Goal: Ask a question

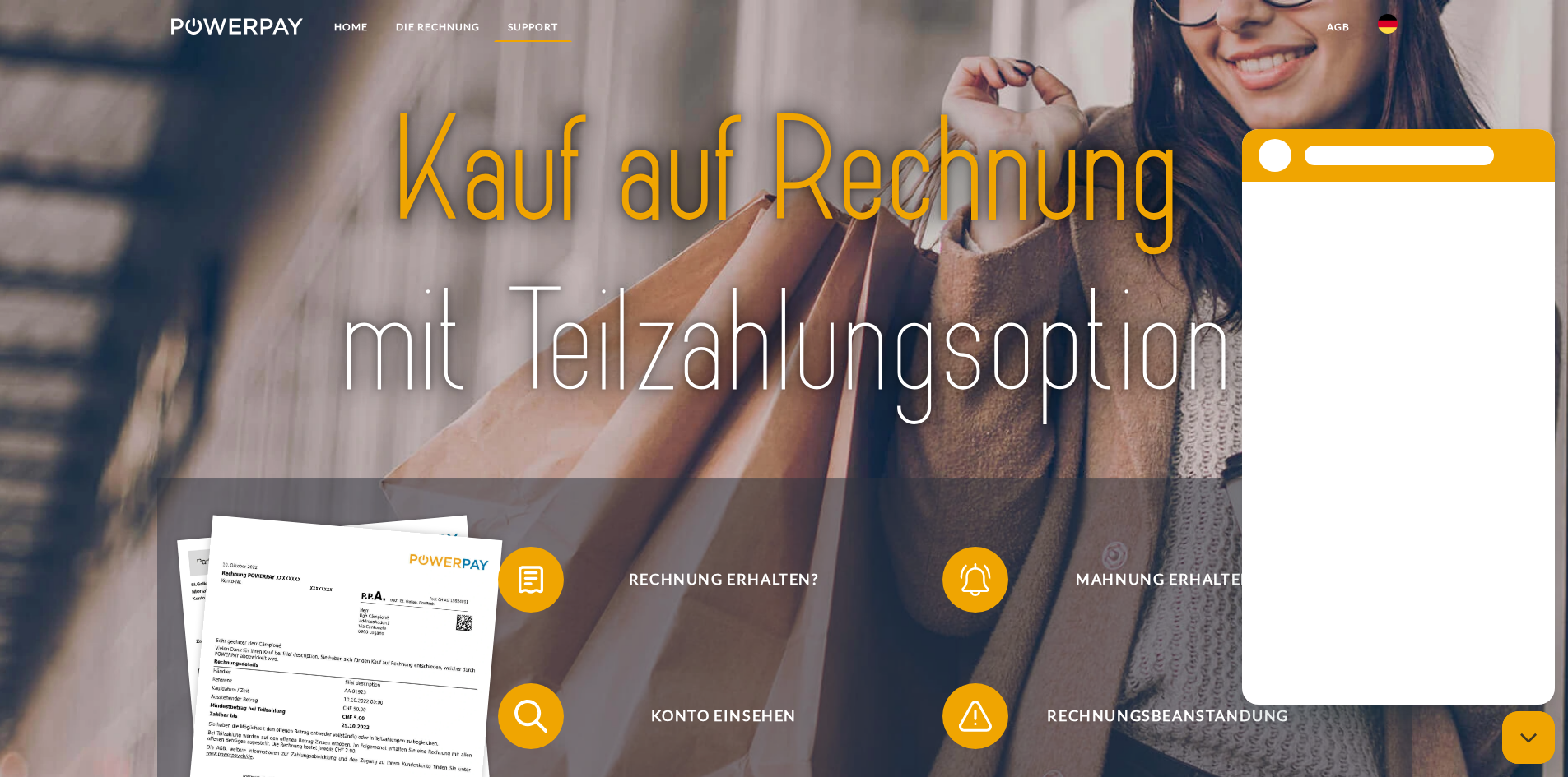
click at [524, 25] on link "SUPPORT" at bounding box center [533, 27] width 78 height 30
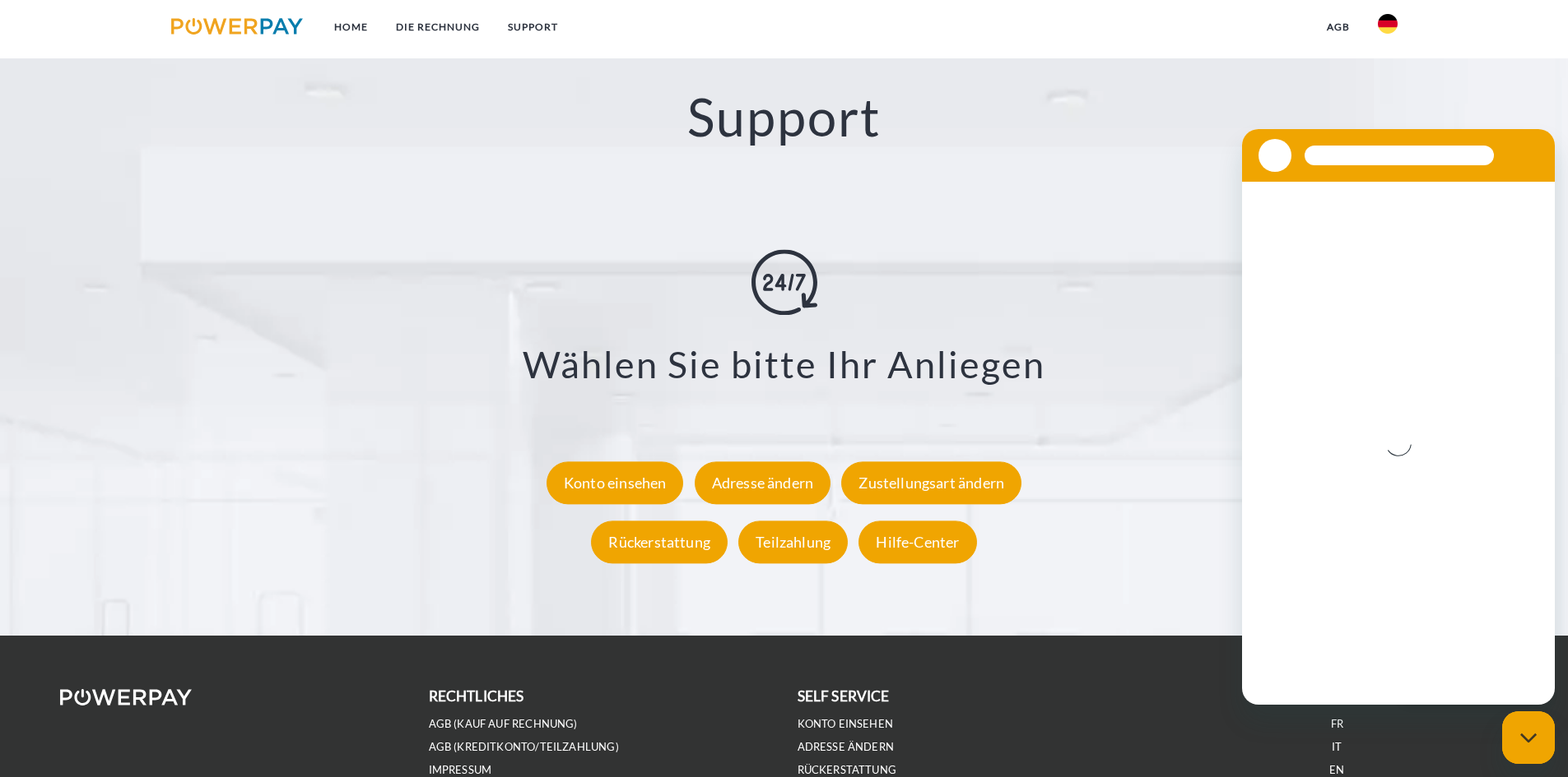
scroll to position [2891, 0]
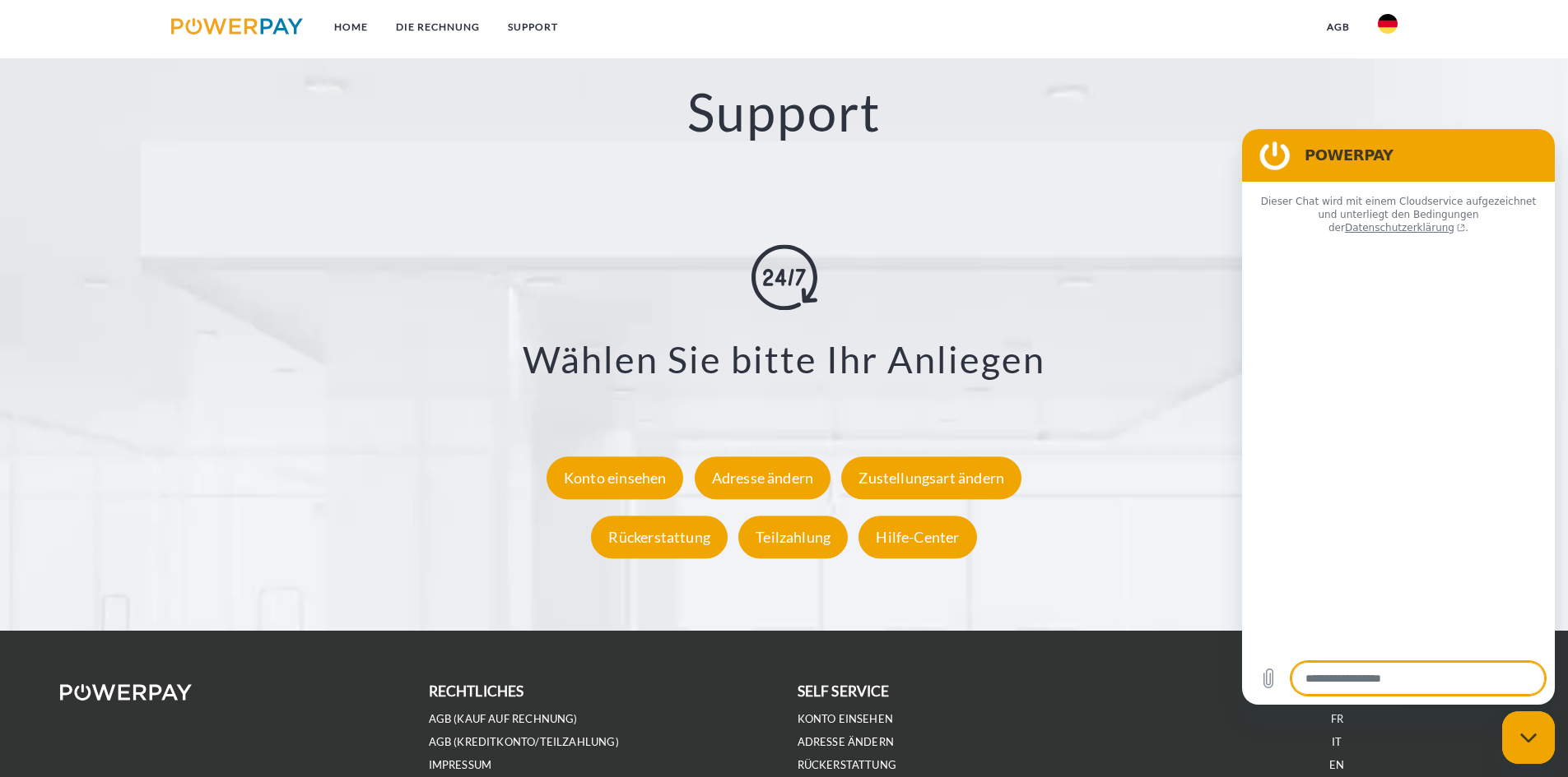
type textarea "*"
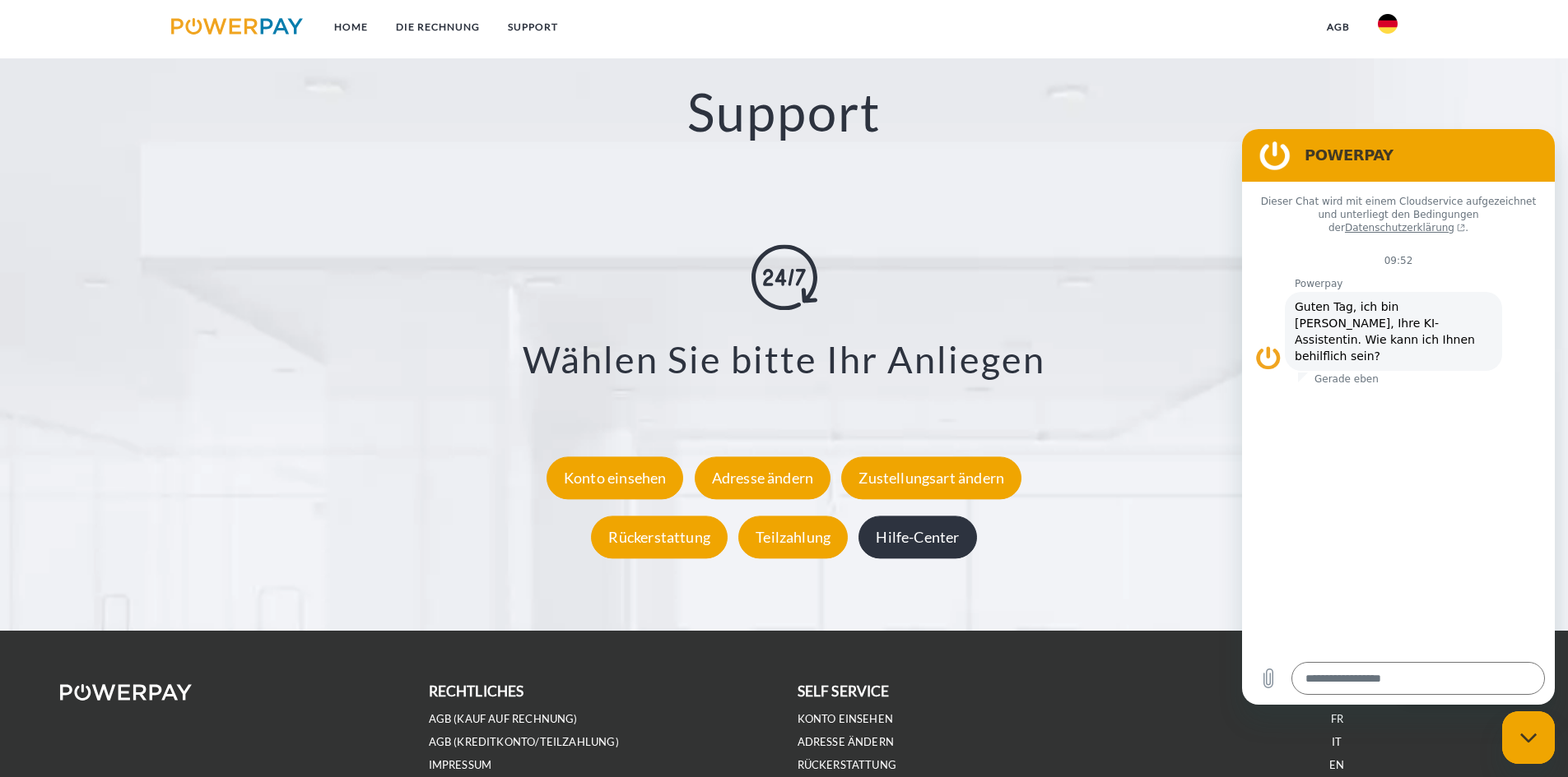
click at [947, 546] on div "Hilfe-Center" at bounding box center [916, 537] width 118 height 43
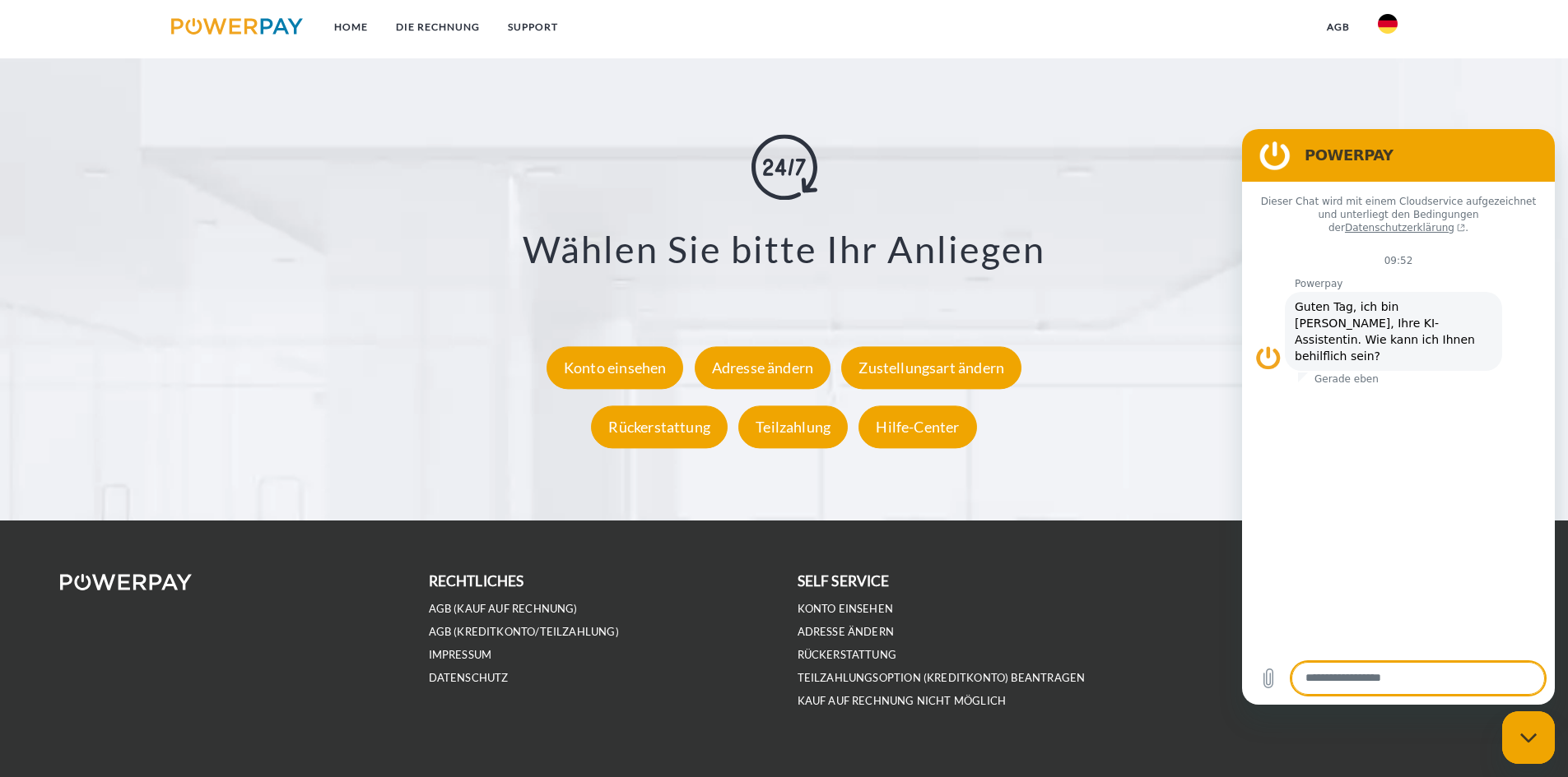
scroll to position [3029, 0]
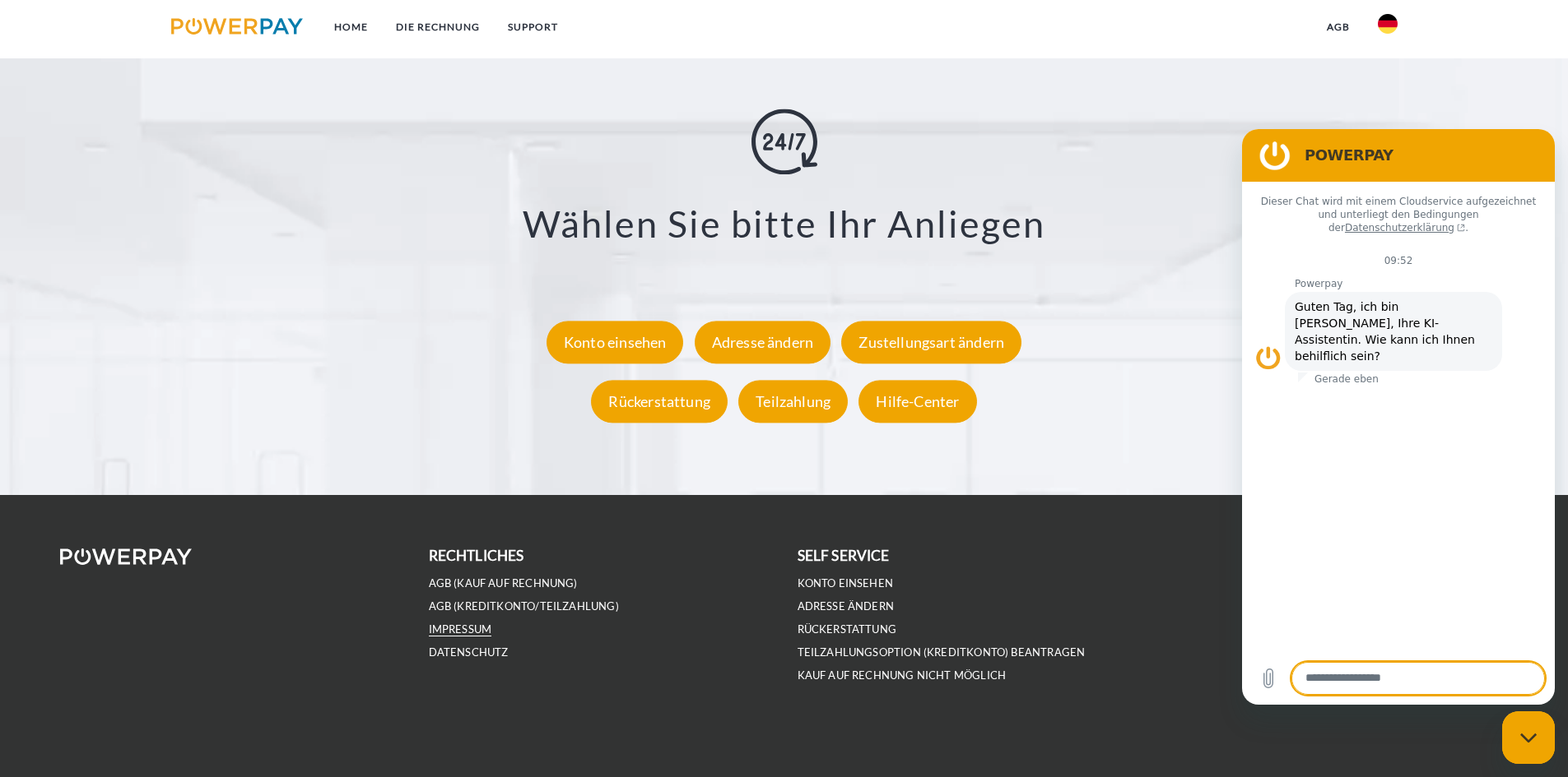
click at [490, 633] on link "IMPRESSUM" at bounding box center [460, 629] width 63 height 14
click at [824, 624] on link "Rückerstattung" at bounding box center [847, 629] width 100 height 14
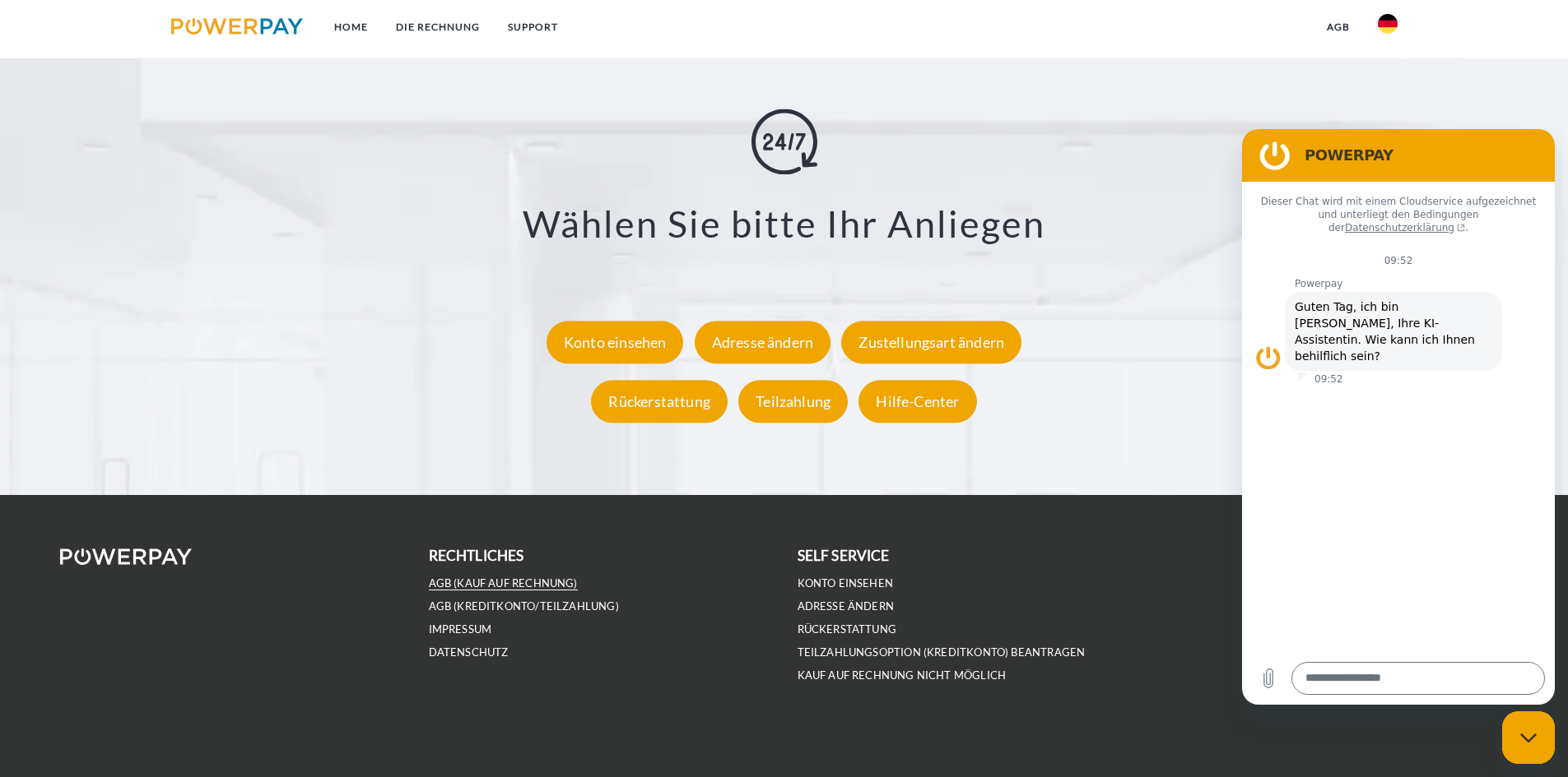
click at [500, 579] on link "AGB (Kauf auf Rechnung)" at bounding box center [503, 584] width 149 height 14
click at [1330, 686] on textarea at bounding box center [1418, 678] width 254 height 33
type textarea "*"
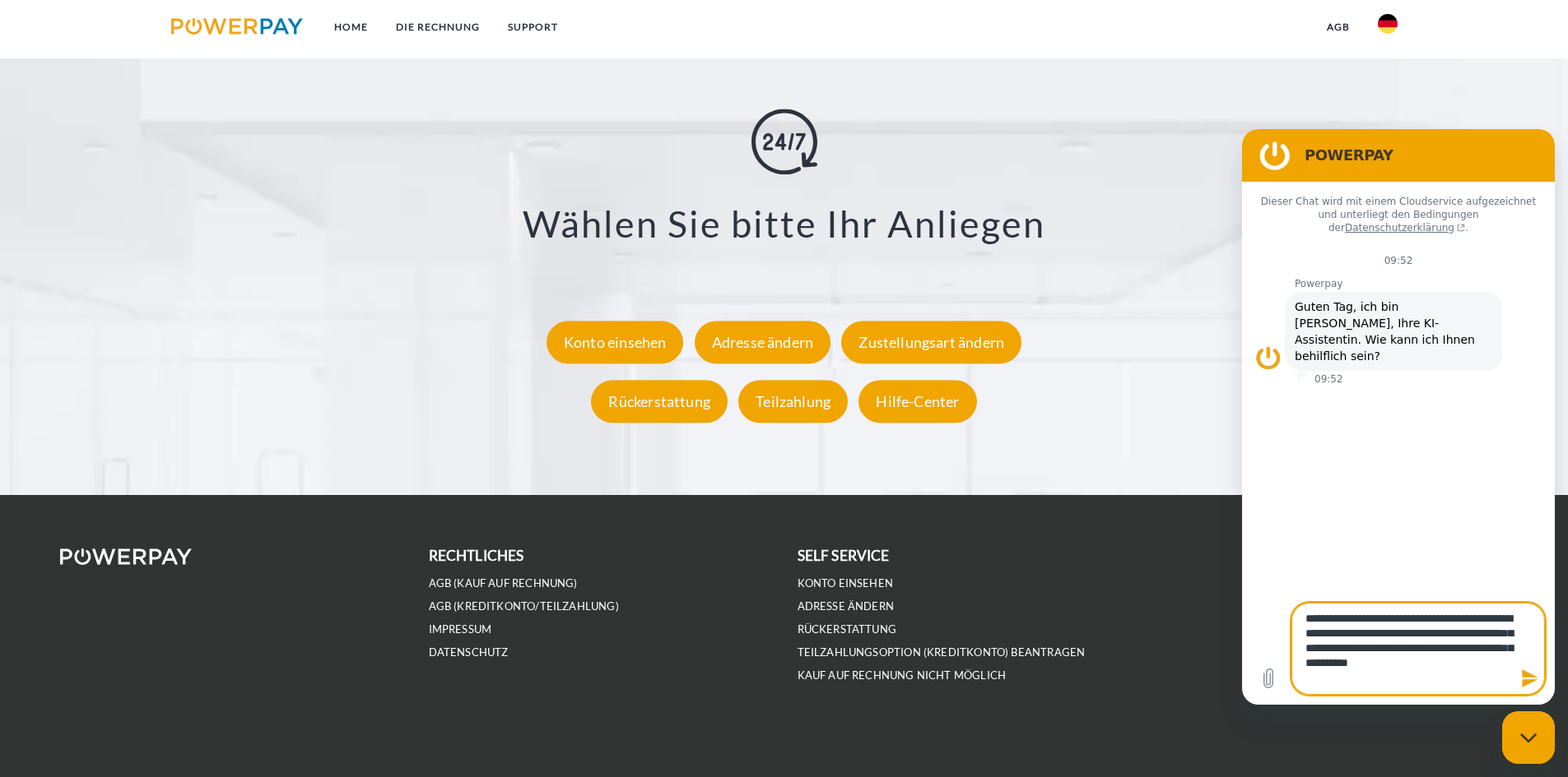
type textarea "**********"
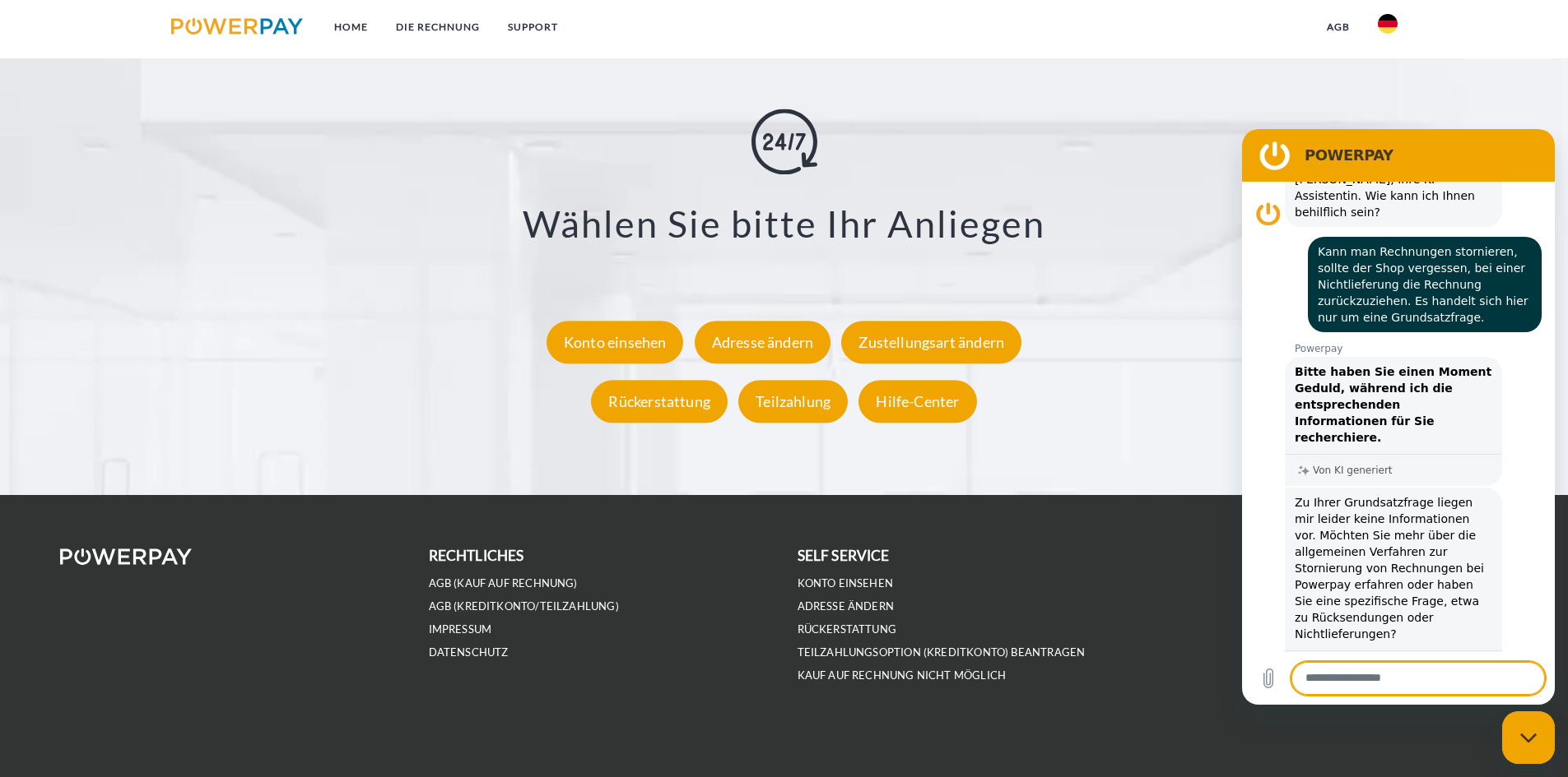
scroll to position [147, 0]
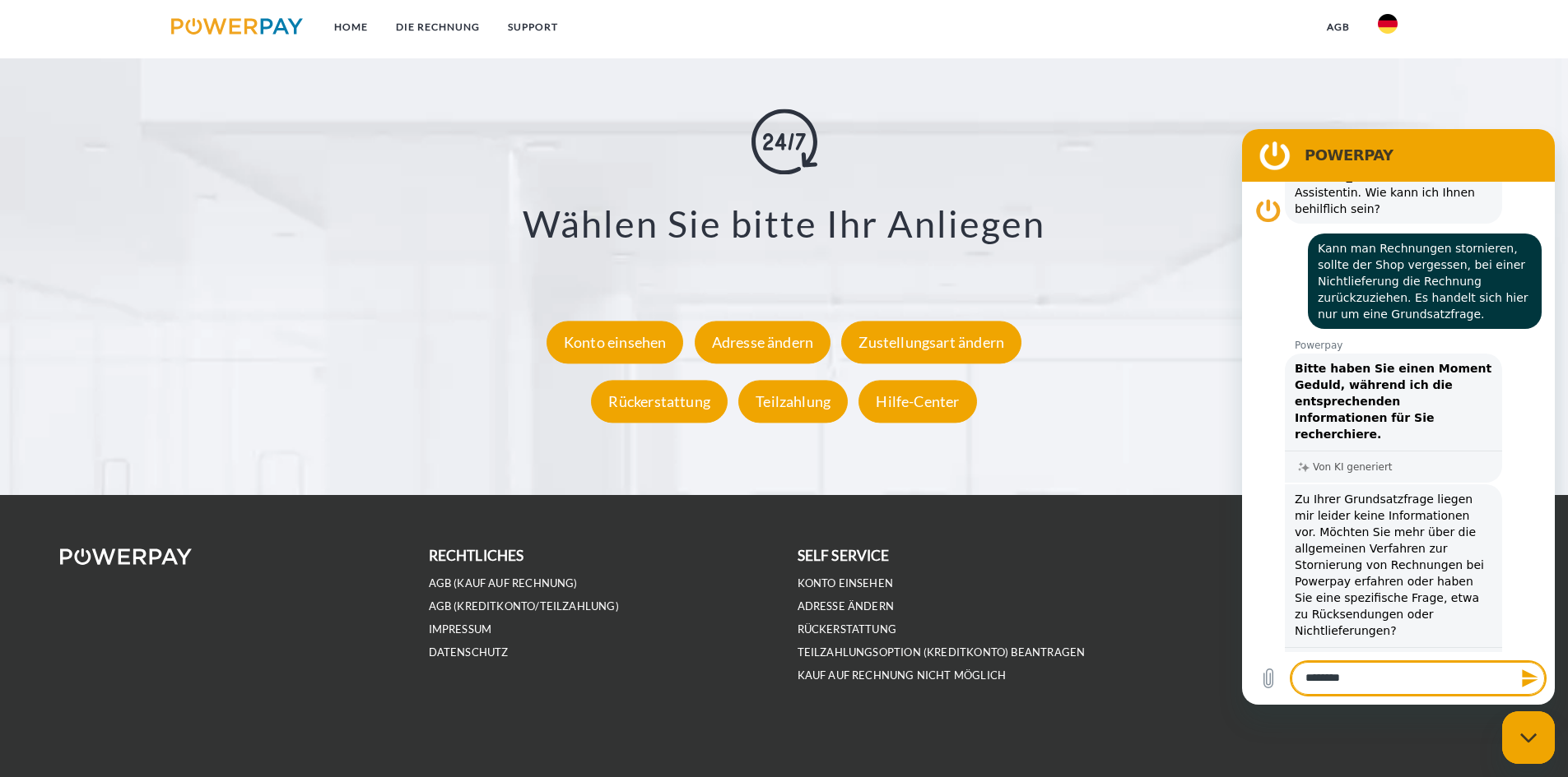
type textarea "*********"
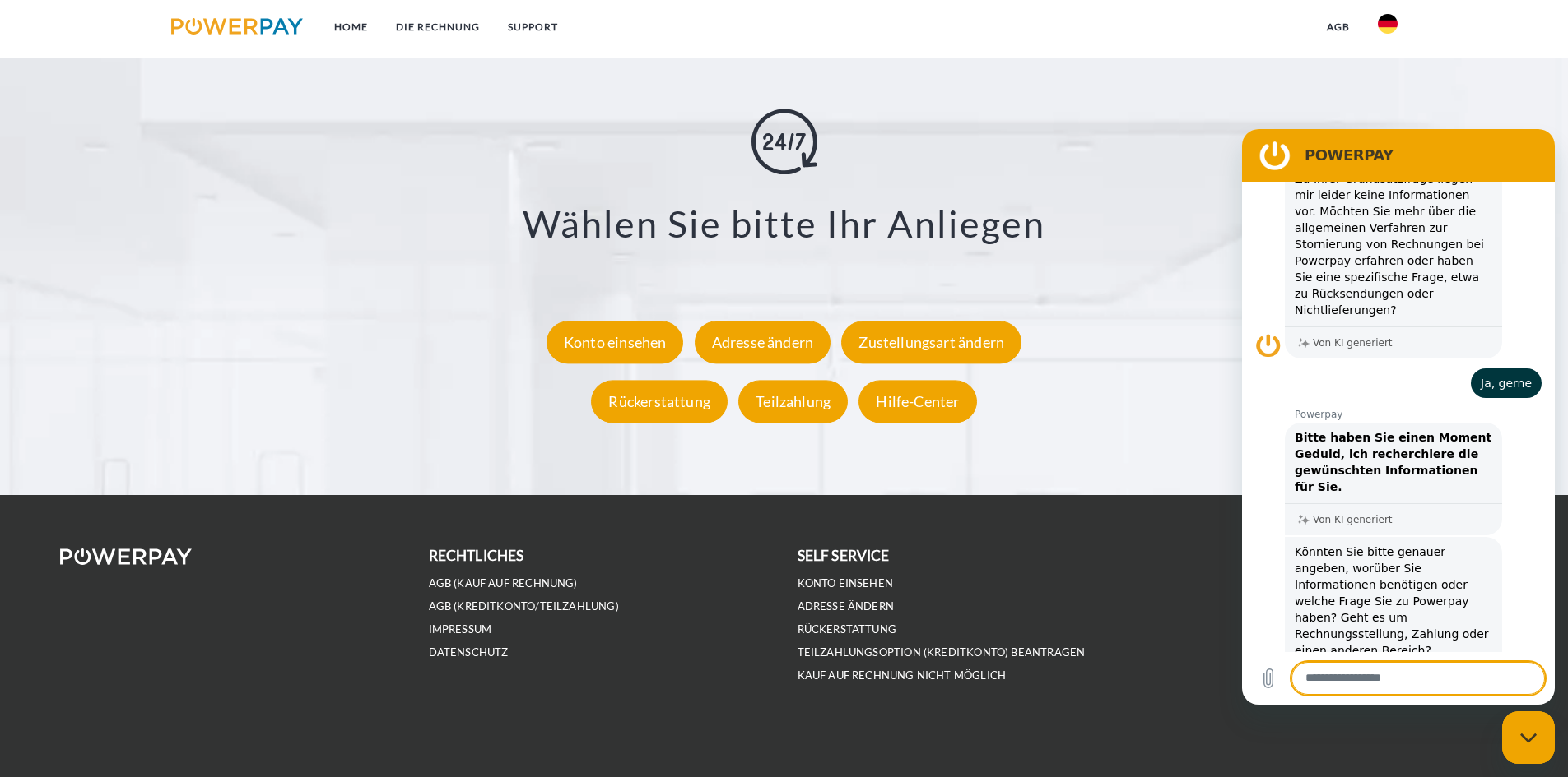
scroll to position [471, 0]
type textarea "**********"
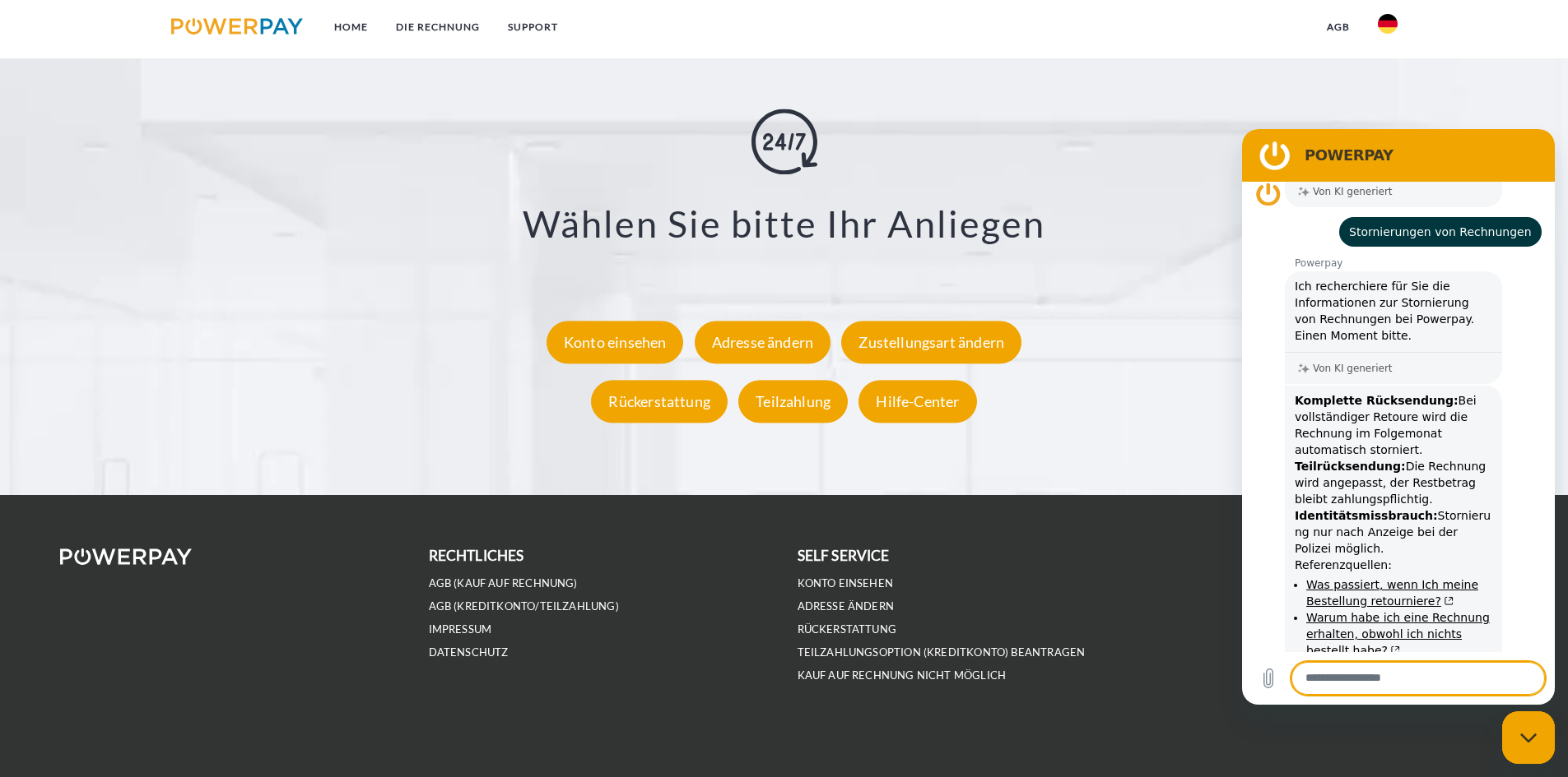
scroll to position [963, 0]
click at [1378, 575] on link "Was passiert, wenn Ich meine Bestellung retourniere?" at bounding box center [1391, 590] width 172 height 30
